Goal: Information Seeking & Learning: Learn about a topic

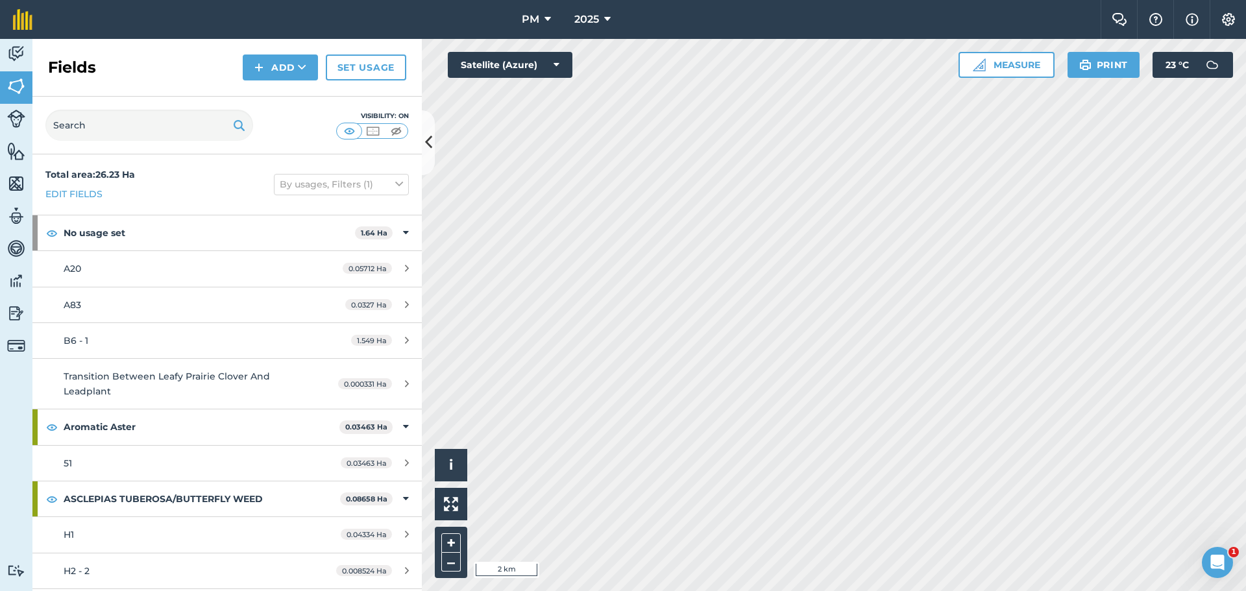
scroll to position [3570, 0]
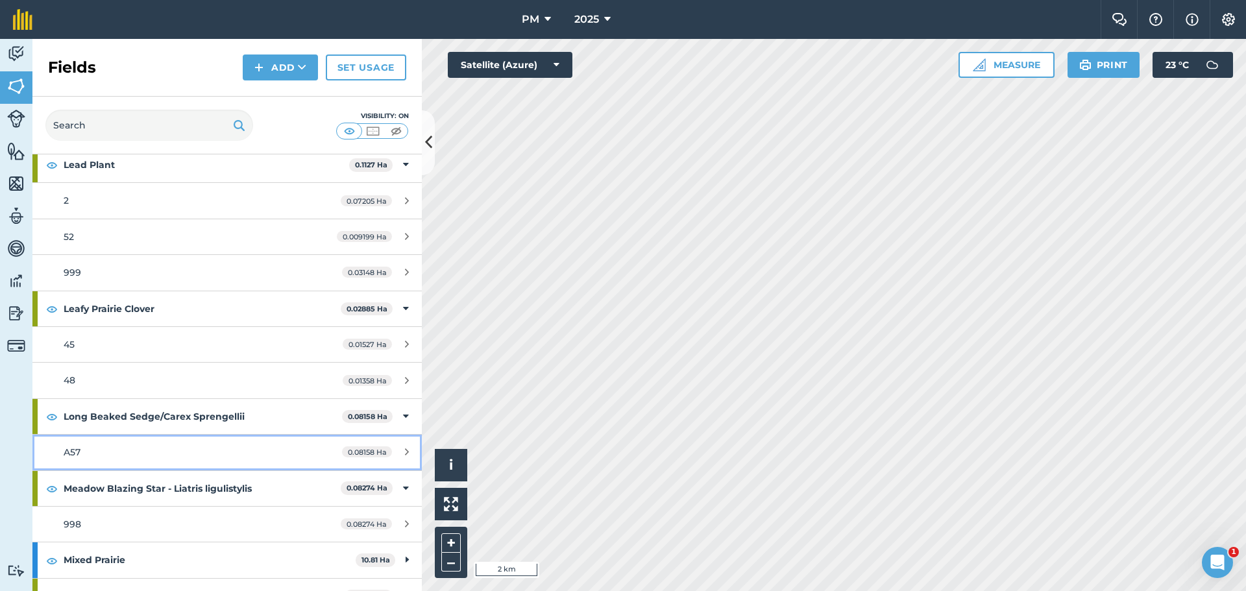
click at [70, 460] on link "A57 0.08158 Ha" at bounding box center [226, 452] width 389 height 35
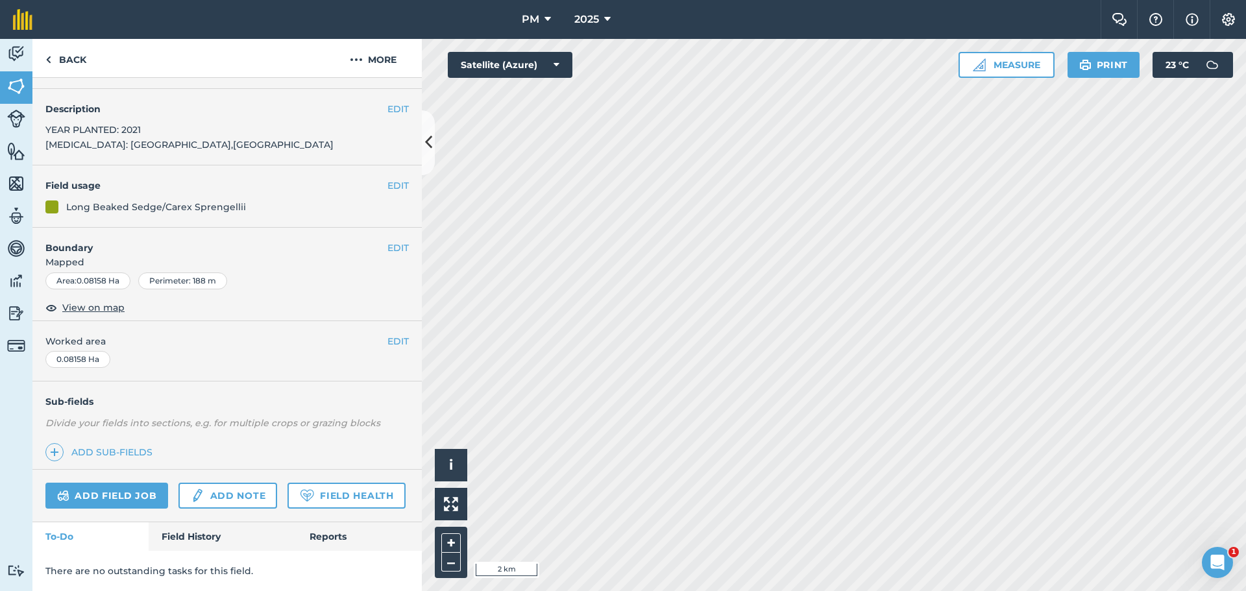
scroll to position [70, 0]
click at [190, 534] on link "Field History" at bounding box center [222, 537] width 147 height 29
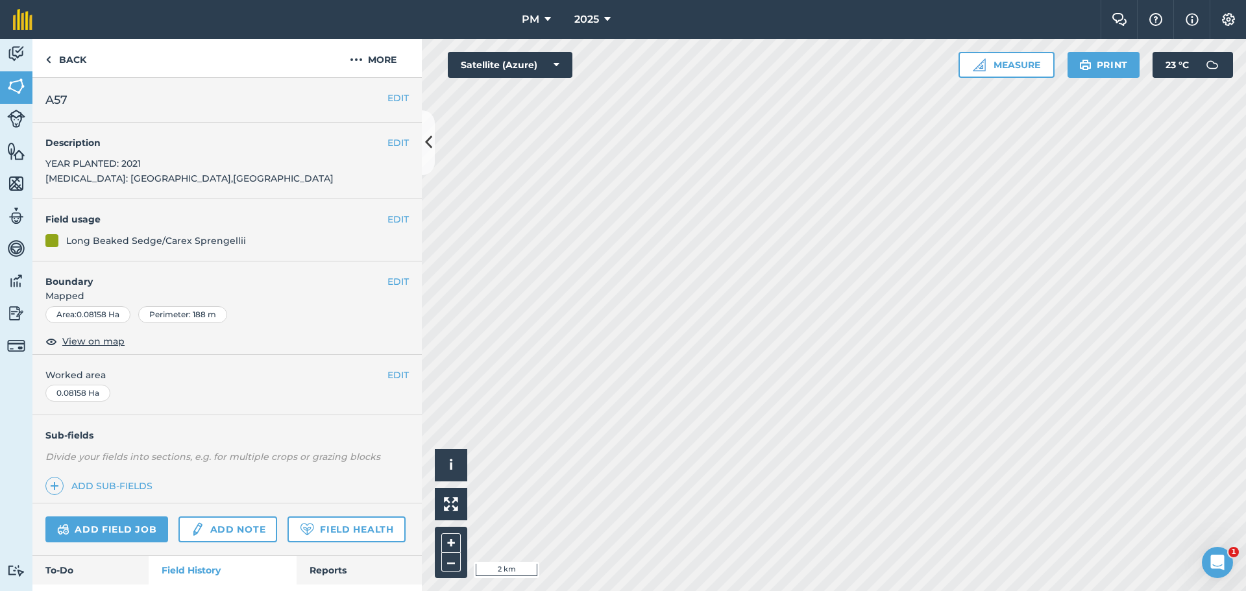
click at [241, 236] on div "Long Beaked Sedge/Carex Sprengellii" at bounding box center [227, 241] width 364 height 14
click at [80, 343] on span "View on map" at bounding box center [93, 341] width 62 height 14
click at [12, 90] on img at bounding box center [16, 86] width 18 height 19
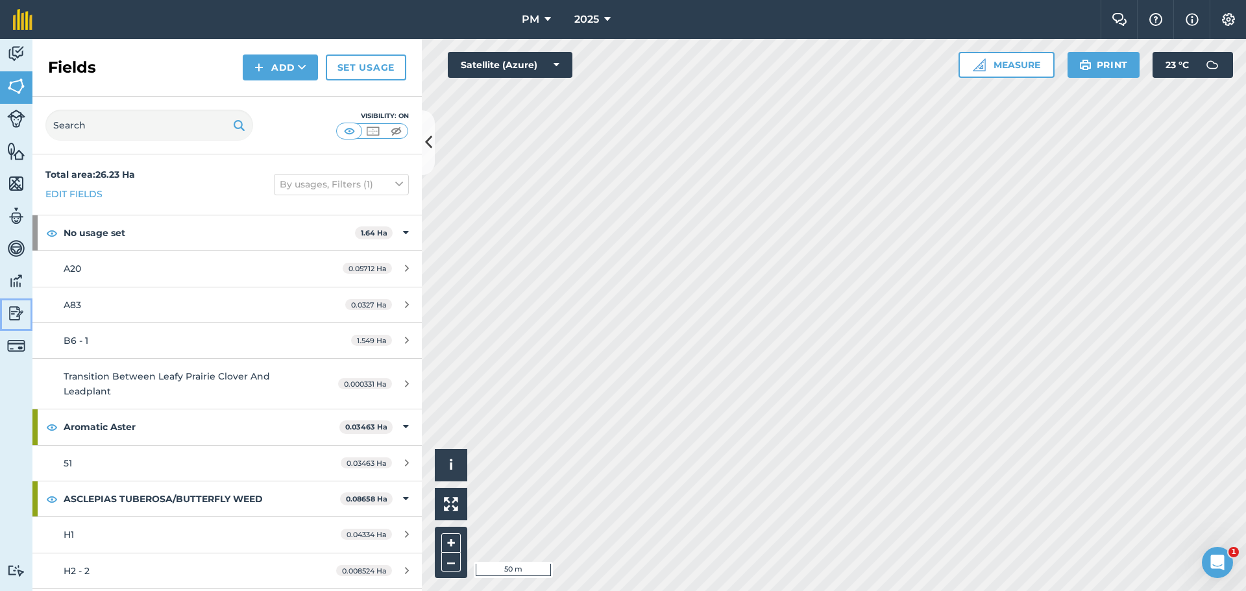
click at [19, 315] on img at bounding box center [16, 313] width 18 height 19
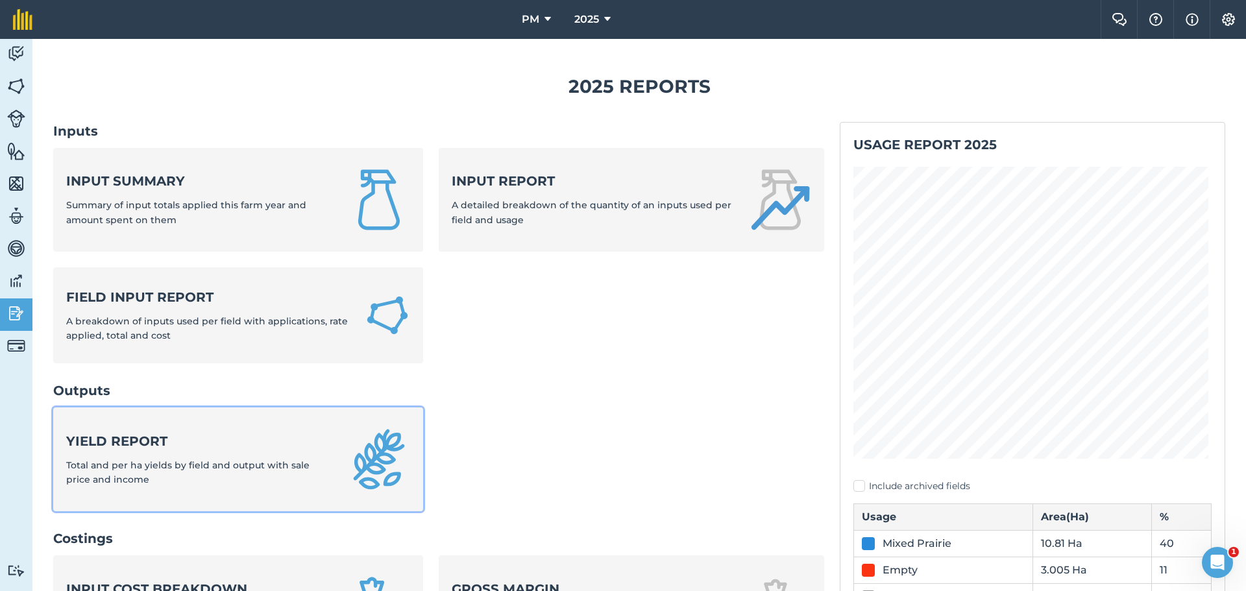
click at [95, 472] on div "Yield report Total and per ha yields by field and output with sale price and in…" at bounding box center [199, 459] width 266 height 55
